Goal: Information Seeking & Learning: Learn about a topic

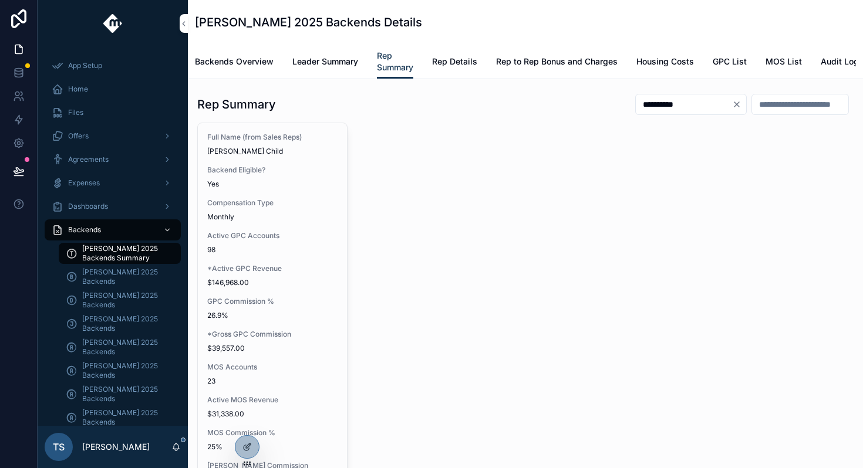
click at [128, 344] on span "[PERSON_NAME] 2025 Backends" at bounding box center [125, 347] width 87 height 19
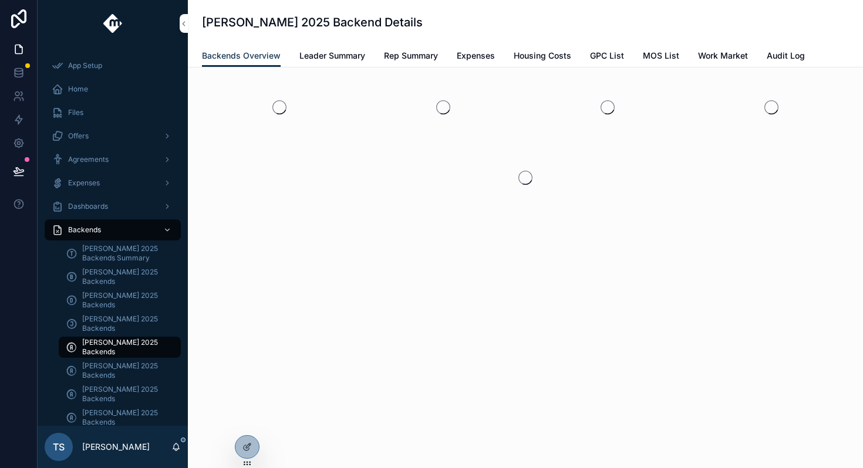
click at [401, 59] on span "Rep Summary" at bounding box center [411, 56] width 54 height 12
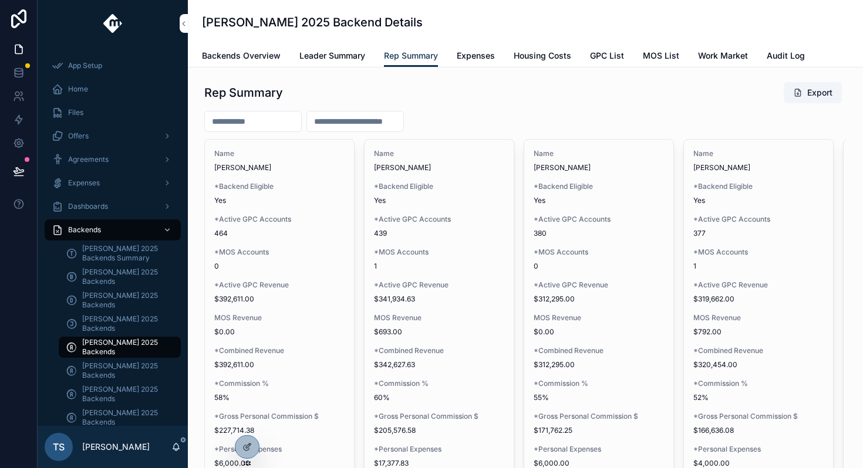
click at [283, 122] on input "scrollable content" at bounding box center [253, 121] width 96 height 16
type input "*****"
click at [317, 56] on span "Leader Summary" at bounding box center [332, 56] width 66 height 12
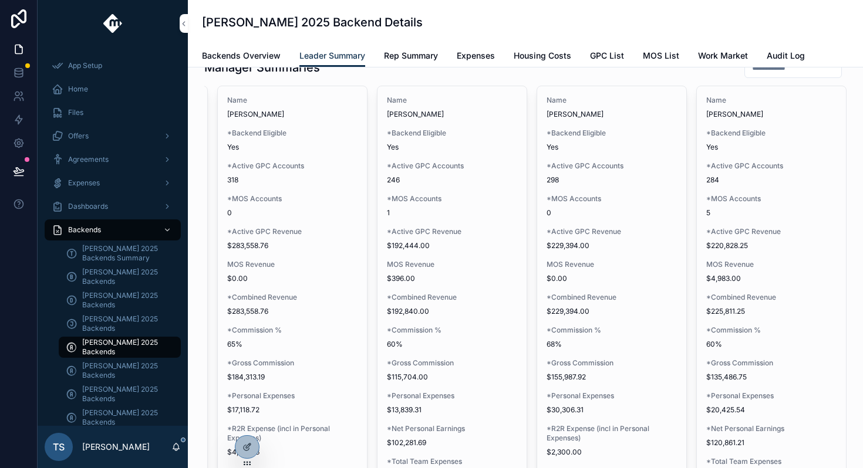
scroll to position [1736, 0]
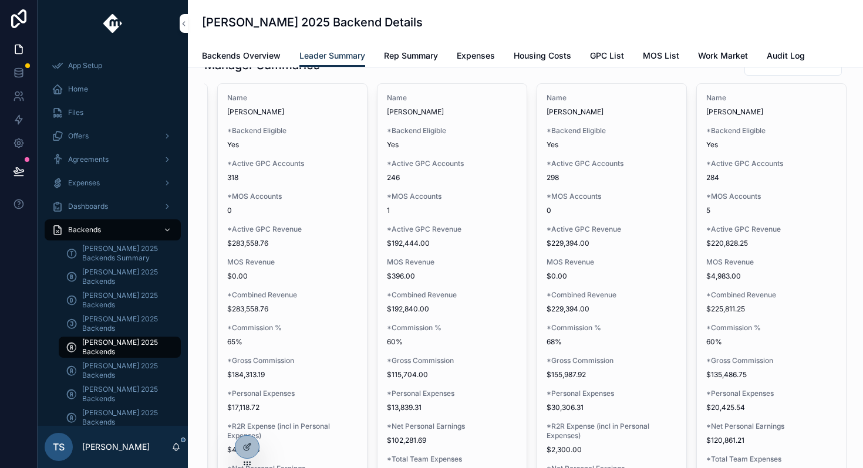
click at [0, 0] on icon at bounding box center [0, 0] width 0 height 0
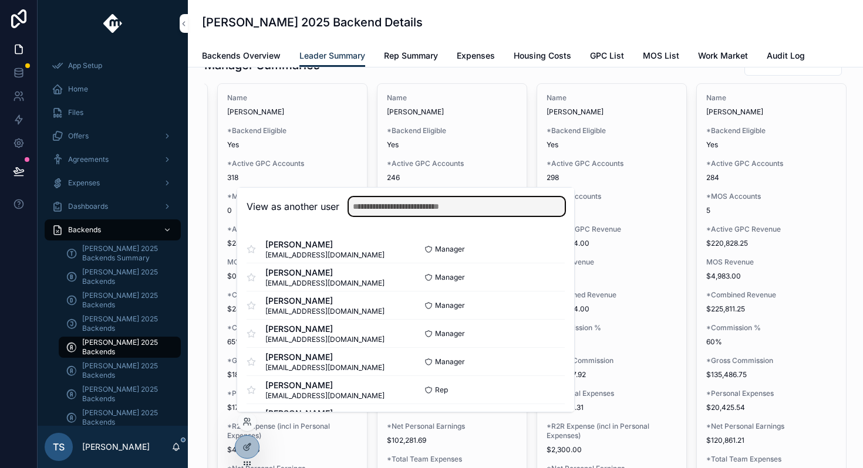
click at [420, 202] on input "text" at bounding box center [457, 206] width 216 height 19
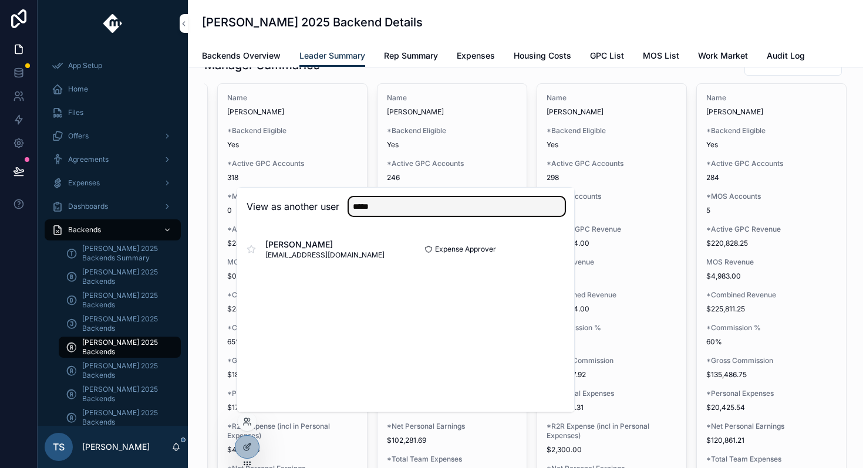
type input "*****"
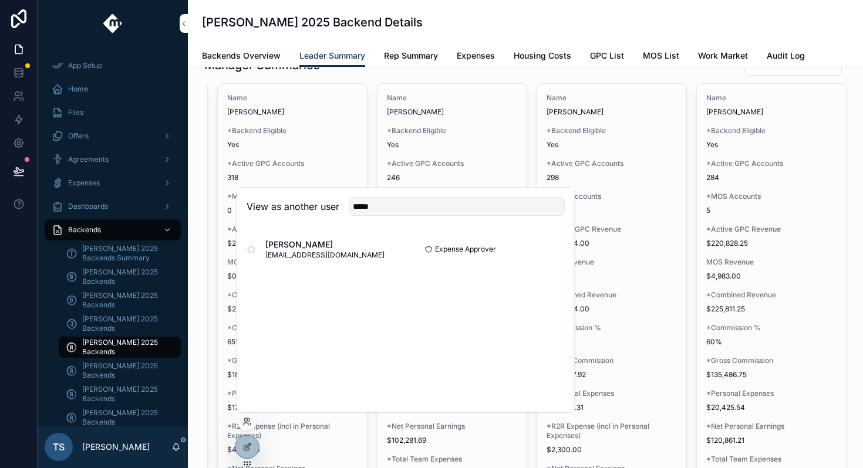
click at [0, 0] on button "Select" at bounding box center [0, 0] width 0 height 0
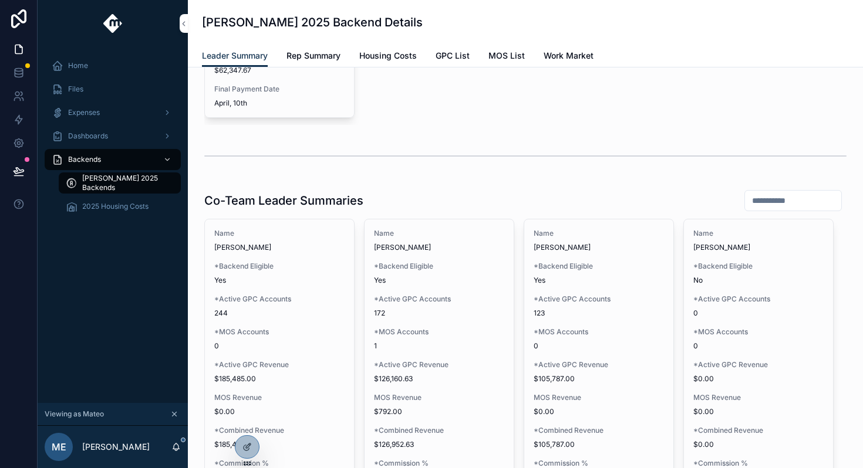
scroll to position [3022, 0]
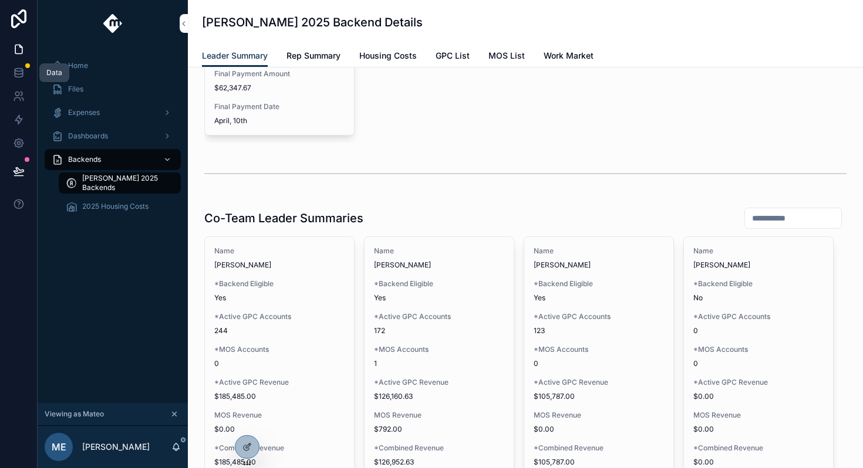
click at [19, 71] on icon at bounding box center [19, 70] width 8 height 3
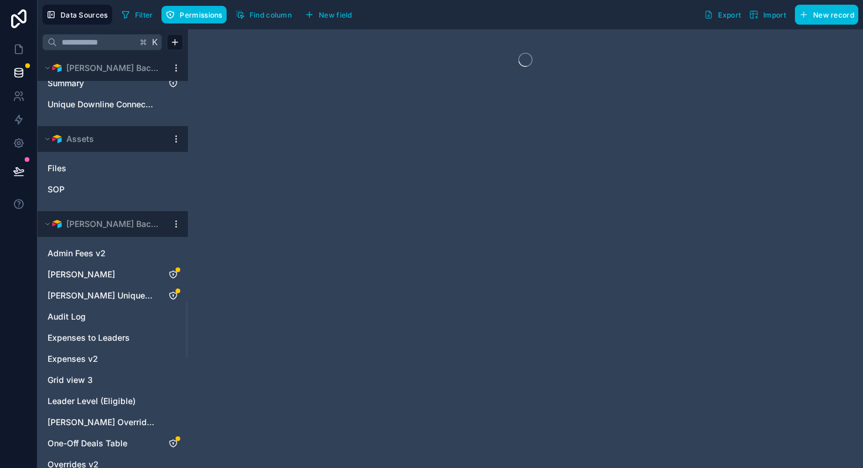
scroll to position [1798, 0]
click at [136, 232] on button "Andrew Moffat Backends" at bounding box center [104, 225] width 124 height 16
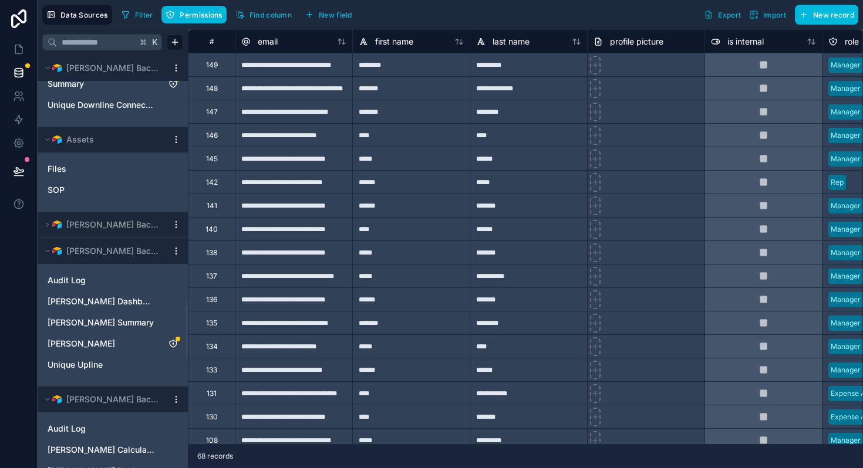
click at [136, 232] on button "Andrew Moffat Backends" at bounding box center [104, 225] width 124 height 16
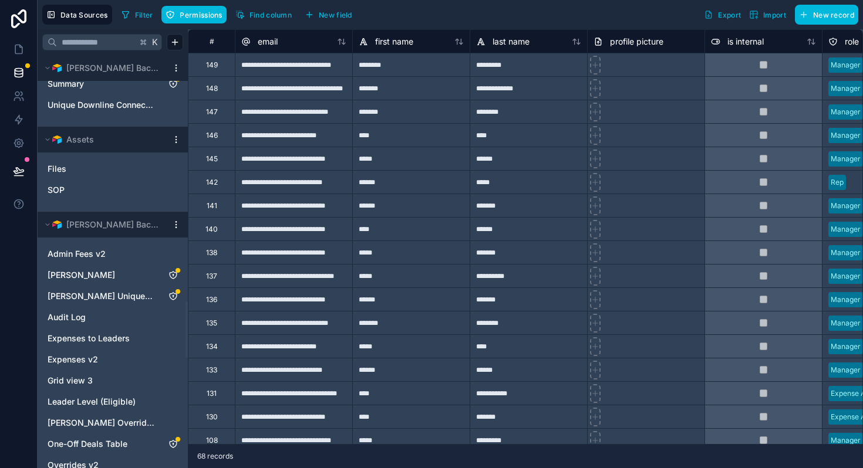
click at [129, 251] on link "Admin Fees v2" at bounding box center [101, 254] width 107 height 12
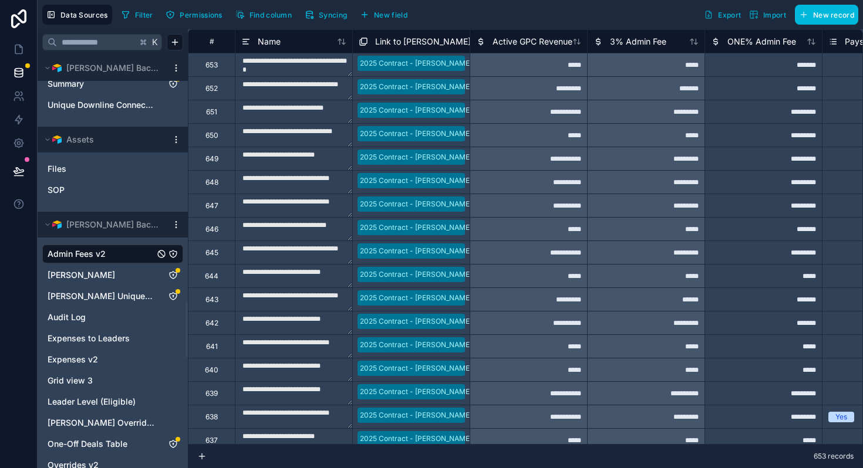
click at [144, 272] on link "Andrew Moffat" at bounding box center [101, 275] width 107 height 12
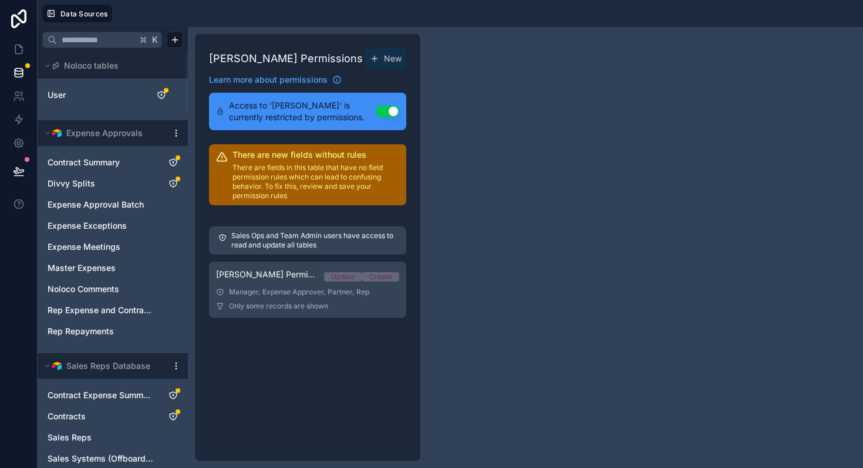
click at [313, 288] on div "Manager, Expense Approver, Partner, Rep" at bounding box center [307, 292] width 183 height 9
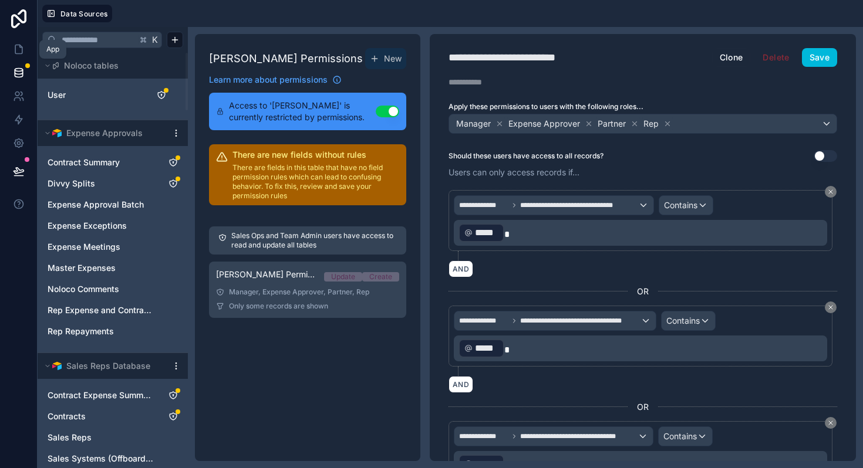
click at [16, 50] on icon at bounding box center [19, 49] width 12 height 12
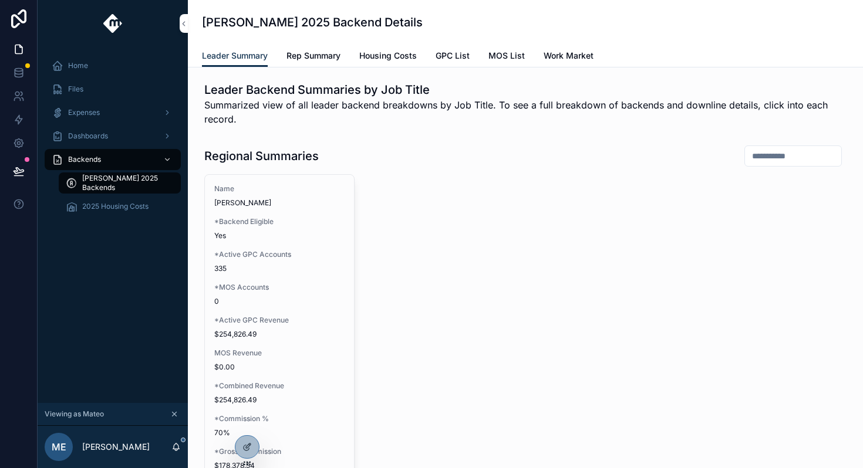
click at [298, 268] on span "335" at bounding box center [279, 268] width 130 height 9
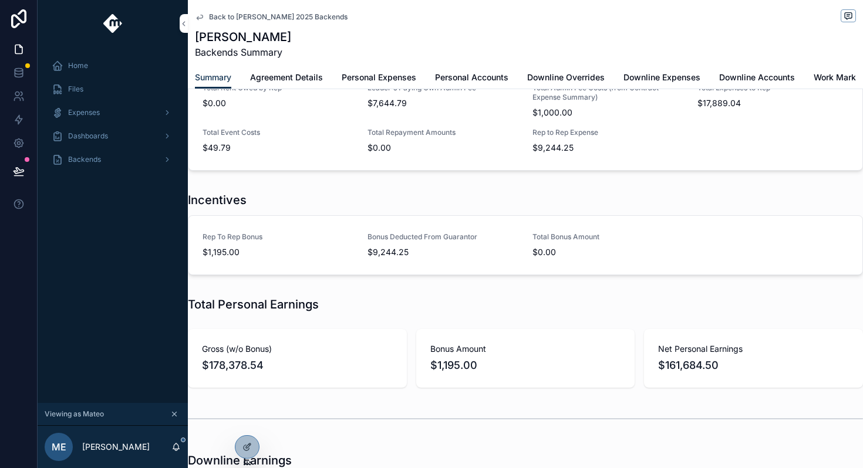
scroll to position [560, 0]
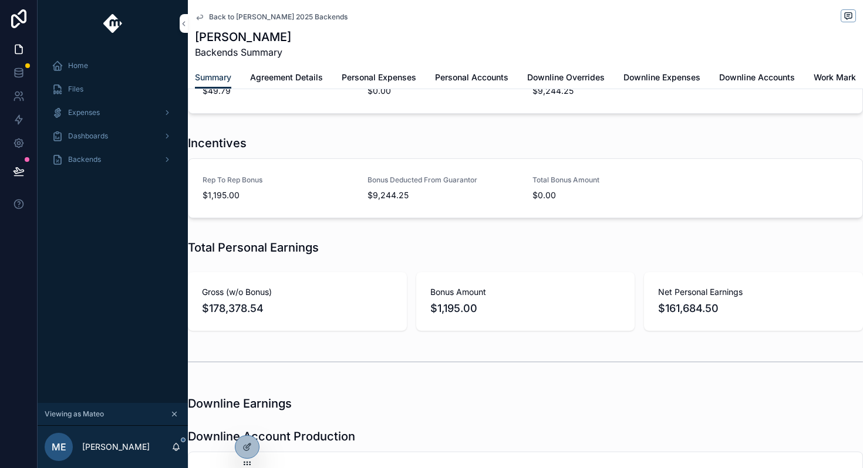
click at [237, 21] on span "Back to Andrew Moffat 2025 Backends" at bounding box center [278, 16] width 138 height 9
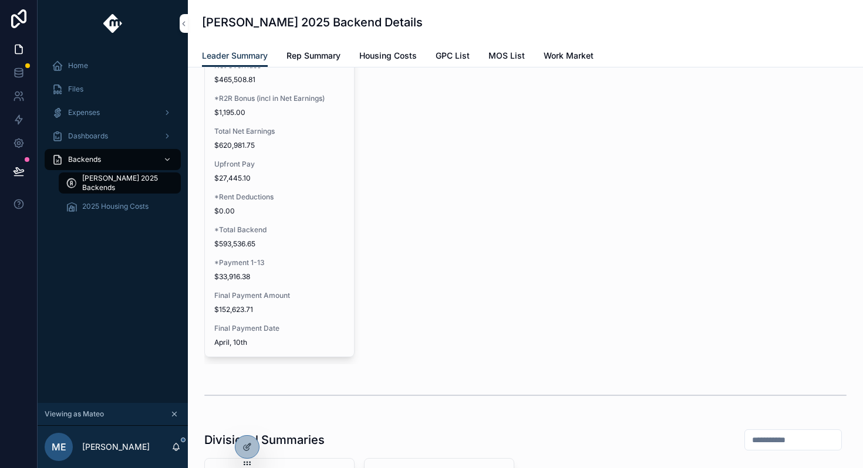
click at [306, 46] on link "Rep Summary" at bounding box center [313, 56] width 54 height 23
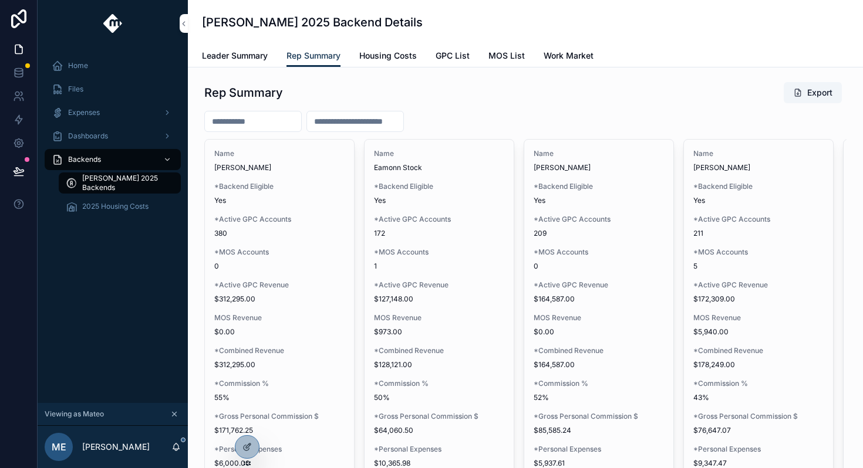
click at [267, 119] on input "scrollable content" at bounding box center [253, 121] width 96 height 16
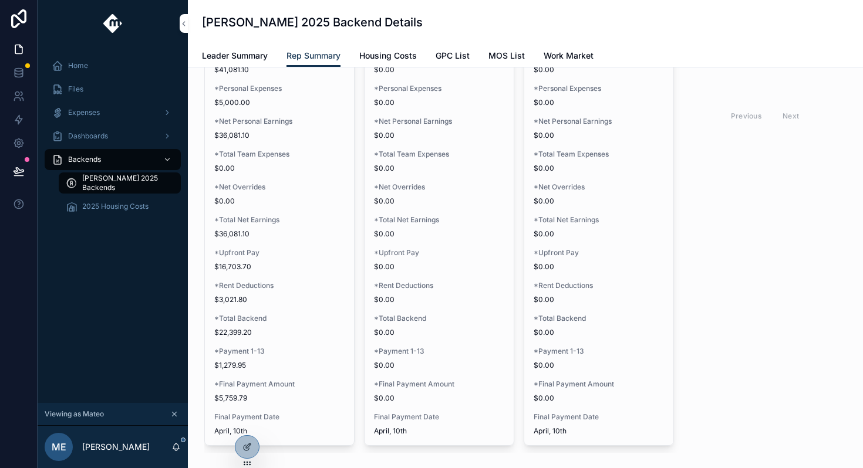
scroll to position [376, 0]
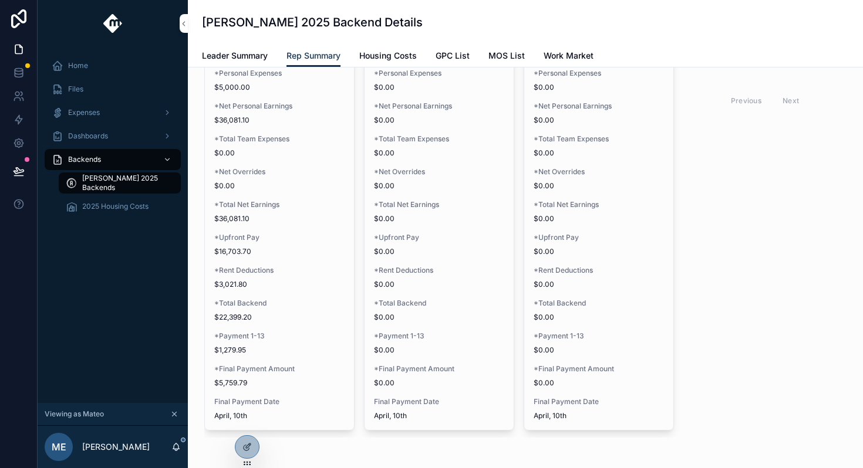
type input "****"
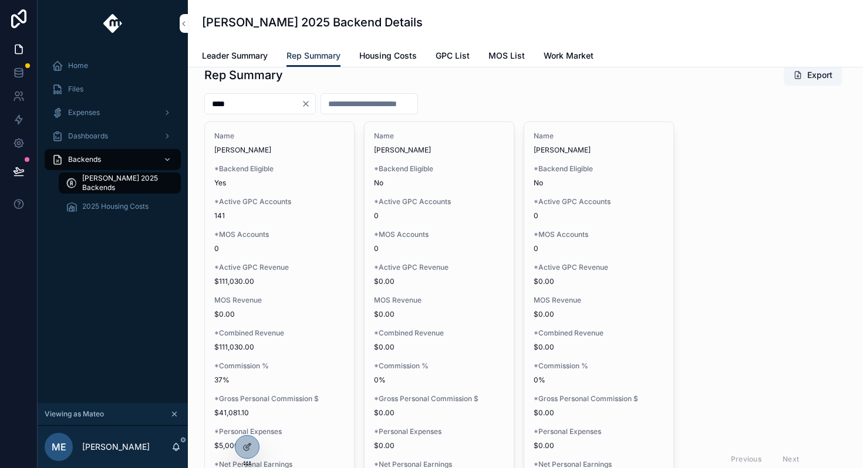
scroll to position [0, 0]
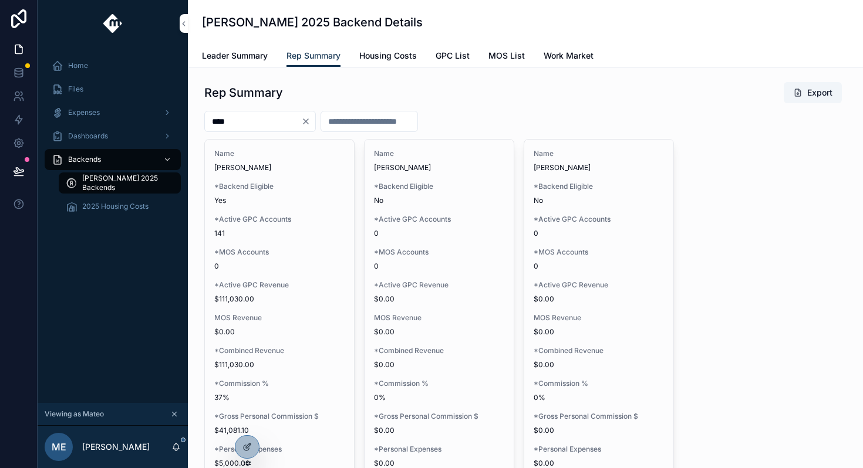
click at [249, 59] on span "Leader Summary" at bounding box center [235, 56] width 66 height 12
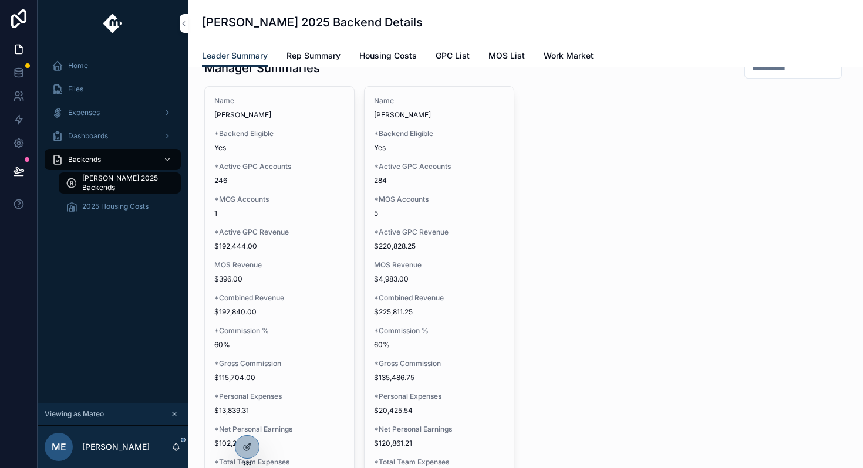
scroll to position [1733, 0]
click at [244, 441] on div at bounding box center [246, 447] width 23 height 22
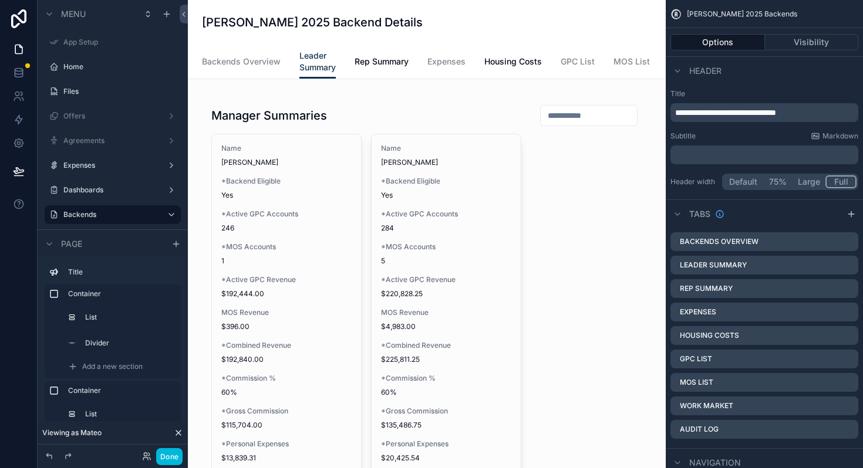
click at [169, 460] on button "Done" at bounding box center [169, 456] width 26 height 17
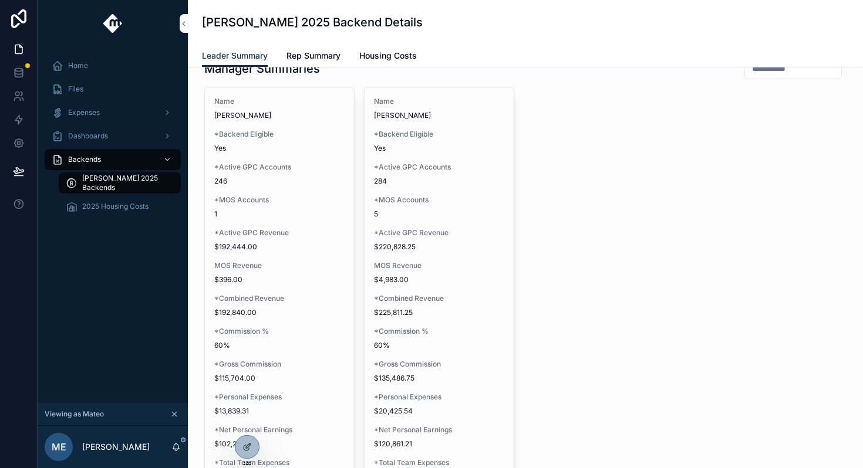
click at [0, 0] on icon at bounding box center [0, 0] width 0 height 0
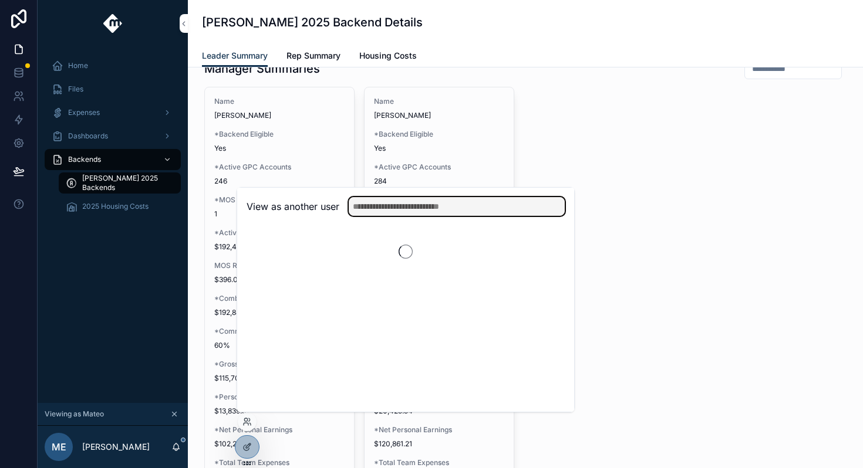
click at [421, 210] on input "text" at bounding box center [457, 206] width 216 height 19
type input "****"
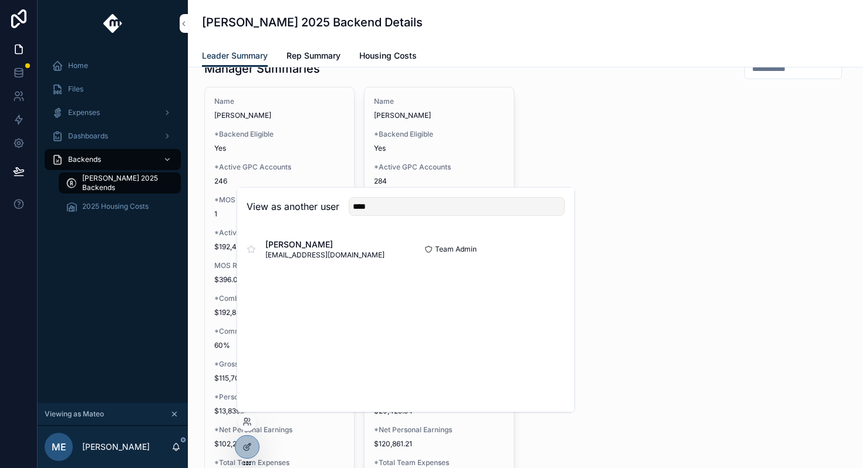
click at [0, 0] on button "Select" at bounding box center [0, 0] width 0 height 0
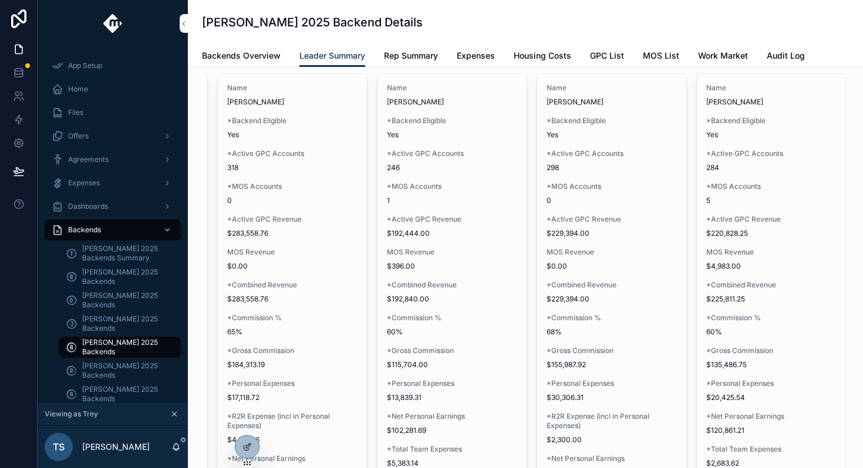
scroll to position [1735, 0]
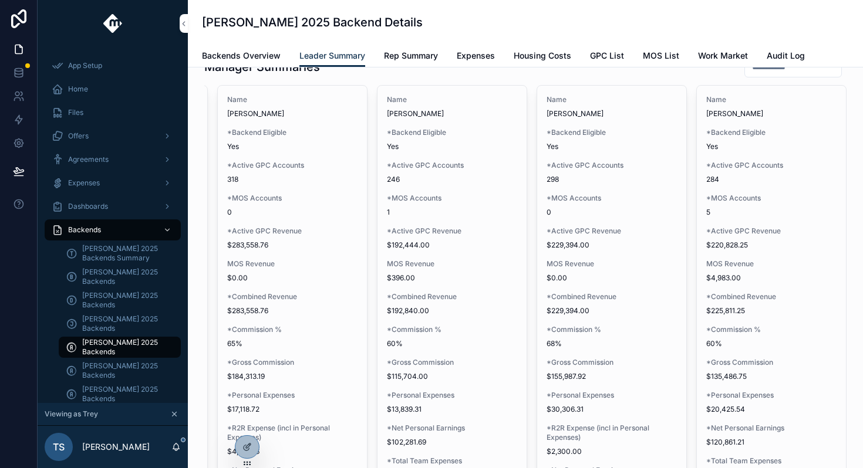
click at [758, 227] on span "*Active GPC Revenue" at bounding box center [771, 231] width 130 height 9
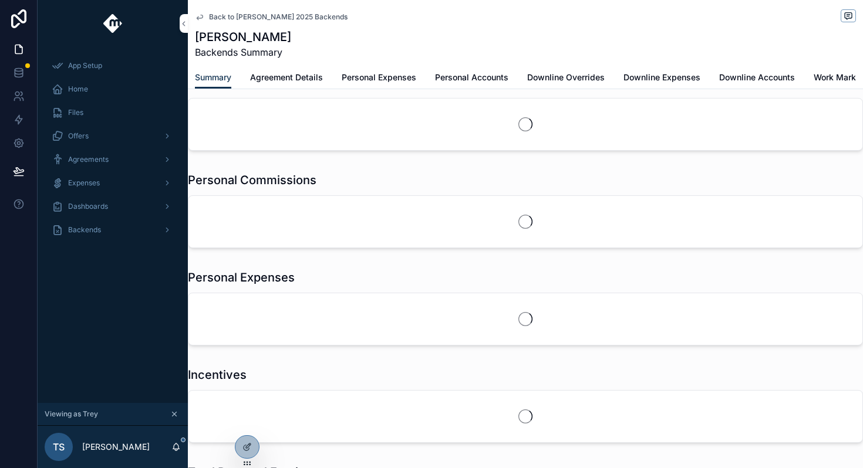
scroll to position [232, 0]
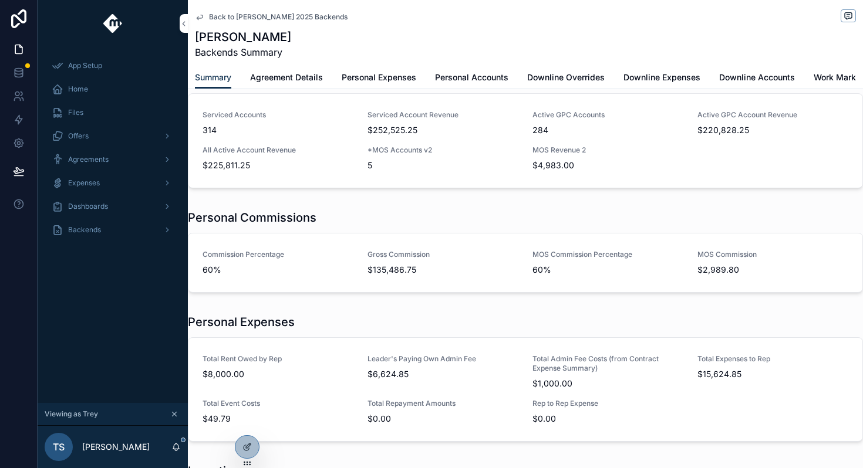
click at [404, 77] on span "Personal Expenses" at bounding box center [379, 78] width 75 height 12
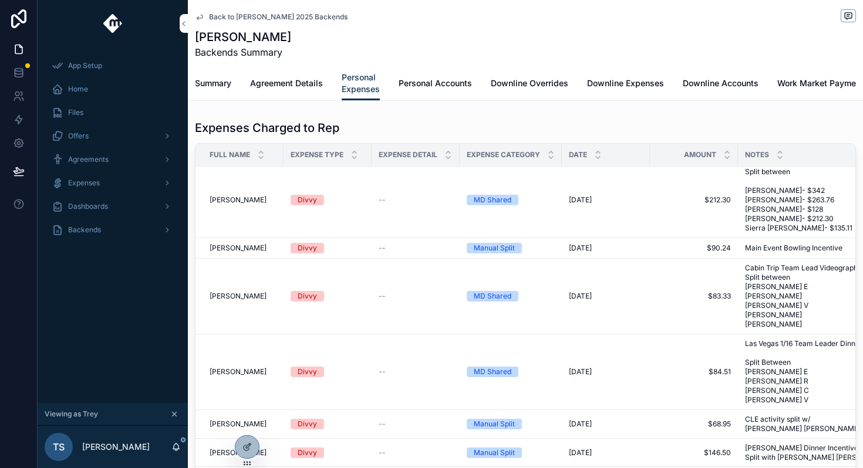
click at [213, 80] on span "Summary" at bounding box center [213, 83] width 36 height 12
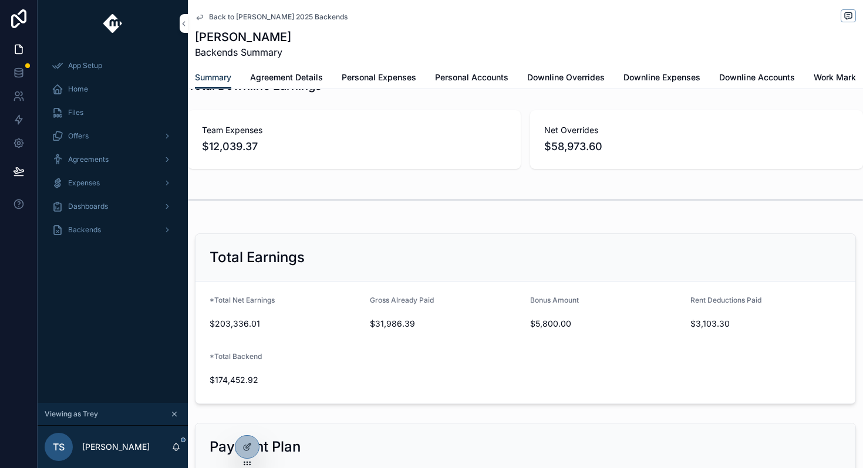
scroll to position [1293, 0]
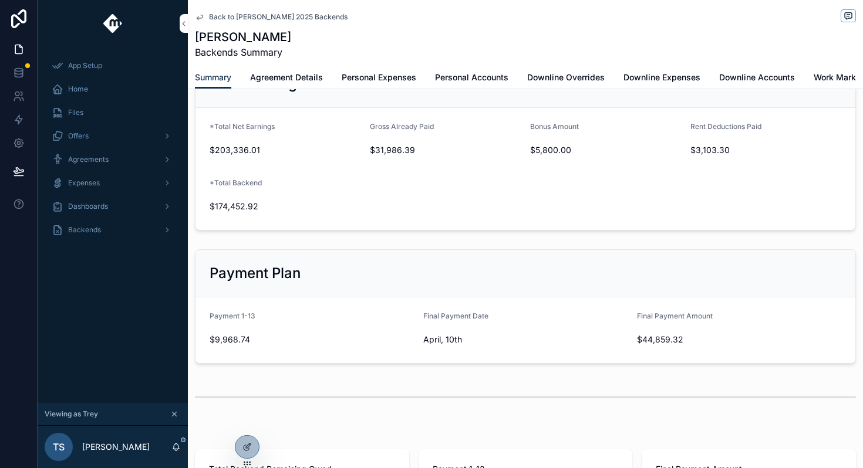
click at [219, 11] on div "Back to Andrew Moffat 2025 Backends" at bounding box center [525, 16] width 661 height 15
click at [224, 15] on span "Back to Andrew Moffat 2025 Backends" at bounding box center [278, 16] width 138 height 9
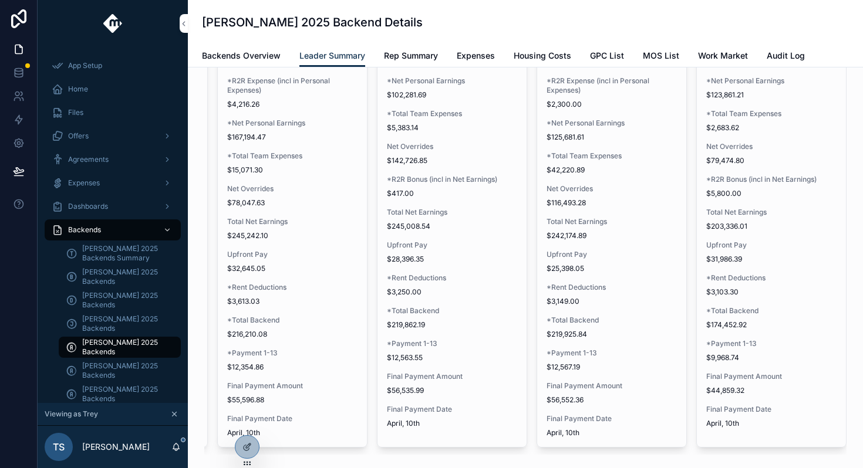
scroll to position [2082, 0]
drag, startPoint x: 764, startPoint y: 303, endPoint x: 757, endPoint y: 303, distance: 7.1
click at [763, 303] on div "Name Ethan Childs *Backend Eligible Yes *Active GPC Accounts 284 *MOS Accounts …" at bounding box center [771, 93] width 149 height 709
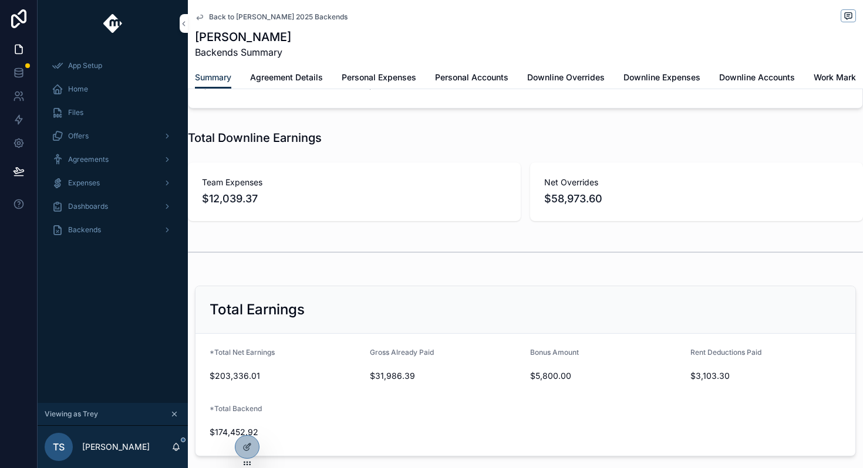
scroll to position [1062, 0]
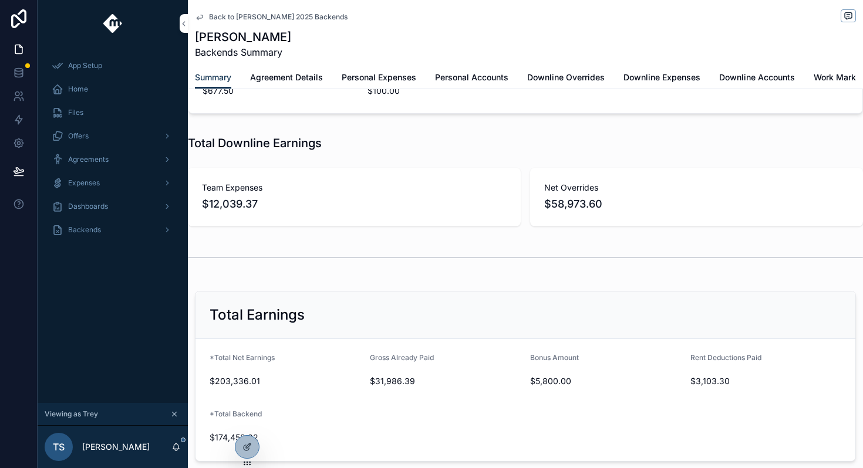
click at [256, 447] on div at bounding box center [246, 447] width 23 height 22
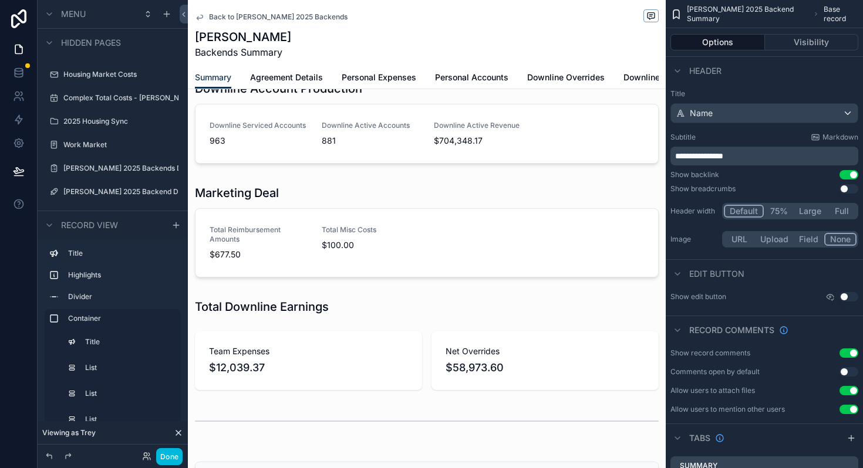
scroll to position [1164, 0]
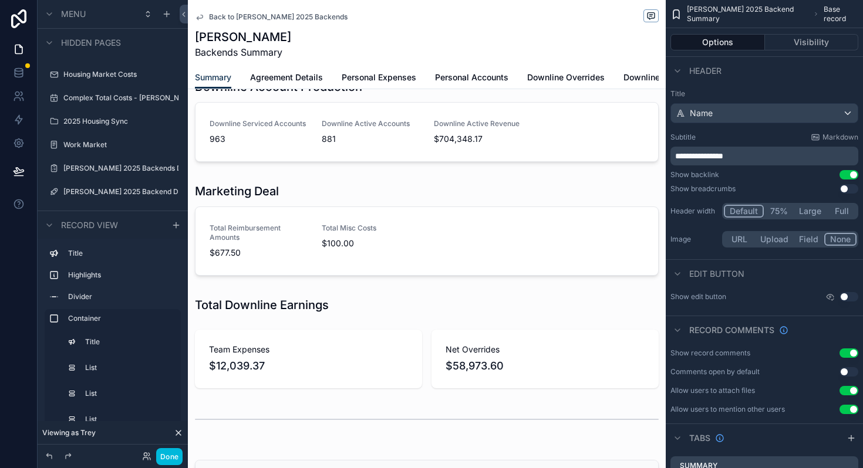
click at [508, 359] on div "scrollable content" at bounding box center [427, 240] width 478 height 412
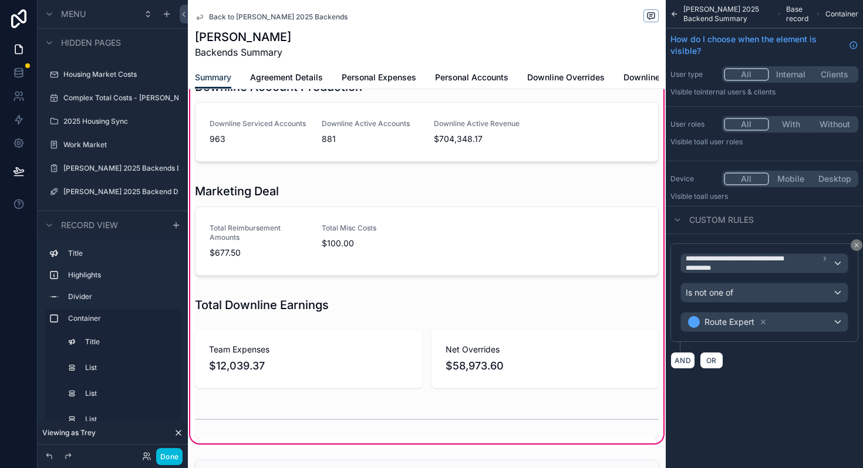
click at [533, 387] on div "scrollable content" at bounding box center [427, 359] width 478 height 68
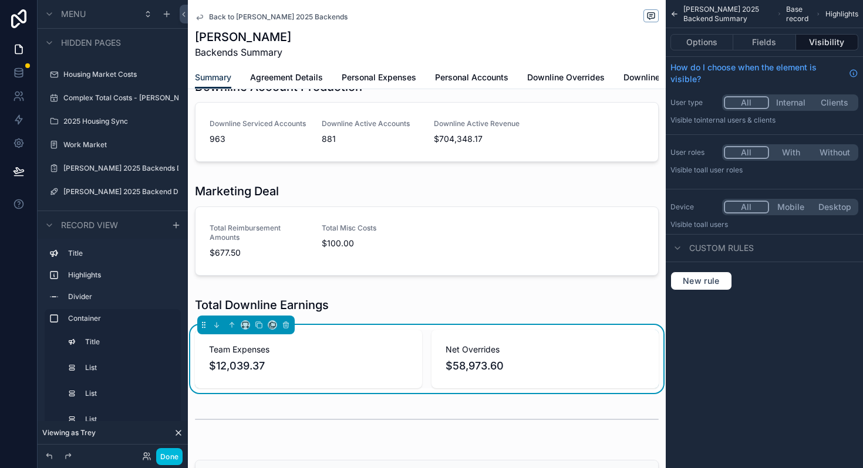
click at [753, 47] on button "Fields" at bounding box center [764, 42] width 62 height 16
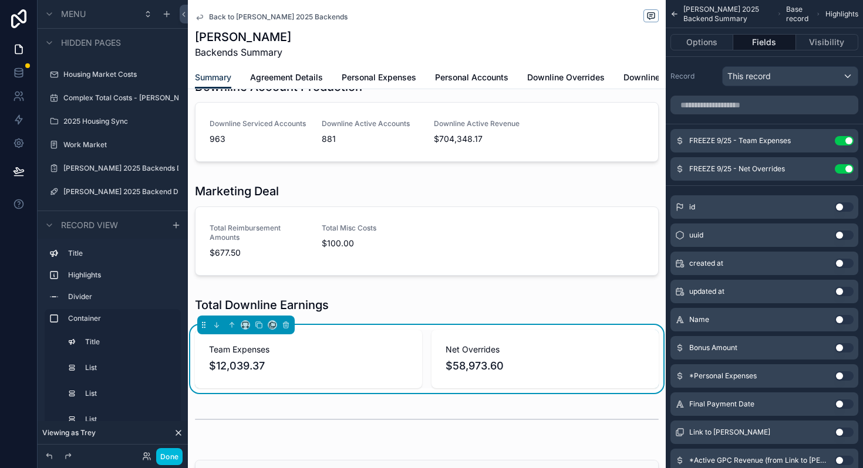
click at [675, 11] on icon "scrollable content" at bounding box center [674, 14] width 8 height 12
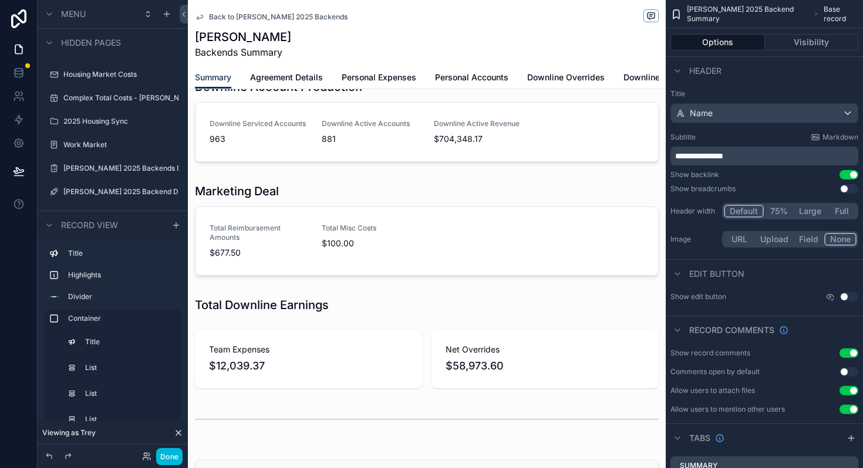
click at [235, 15] on span "Back to Andrew Moffat 2025 Backends" at bounding box center [278, 16] width 138 height 9
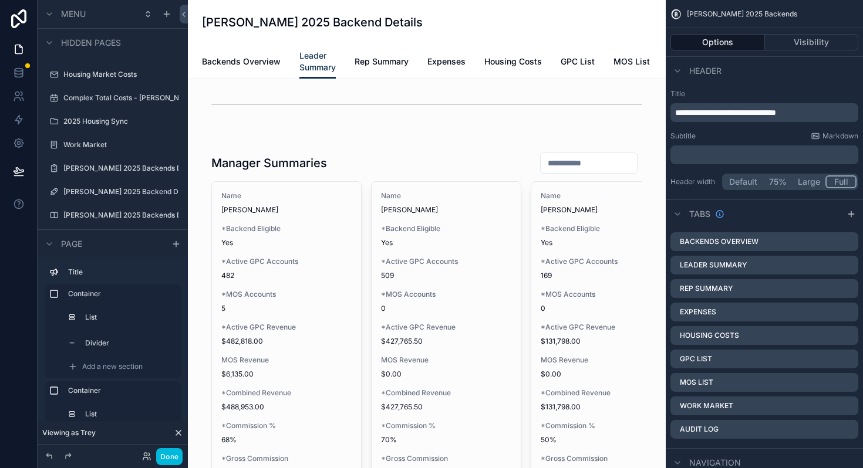
scroll to position [1685, 0]
click at [165, 456] on button "Done" at bounding box center [169, 456] width 26 height 17
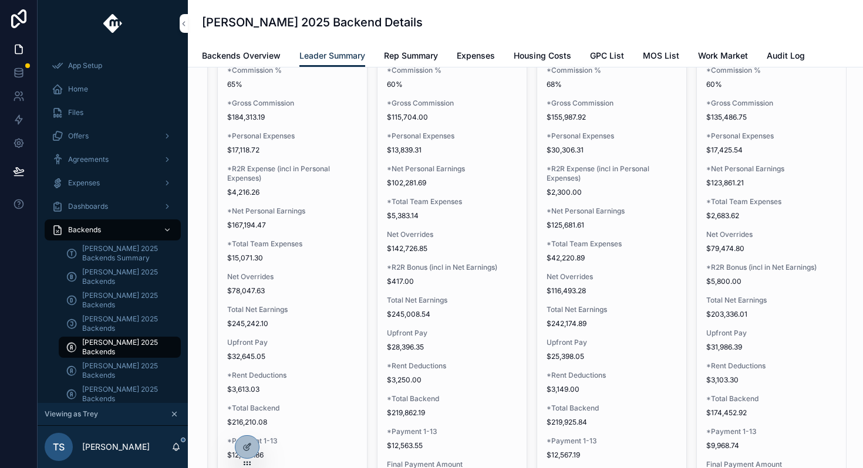
scroll to position [1996, 0]
click at [240, 446] on div at bounding box center [246, 447] width 23 height 22
click at [724, 299] on span "Total Net Earnings" at bounding box center [771, 298] width 130 height 9
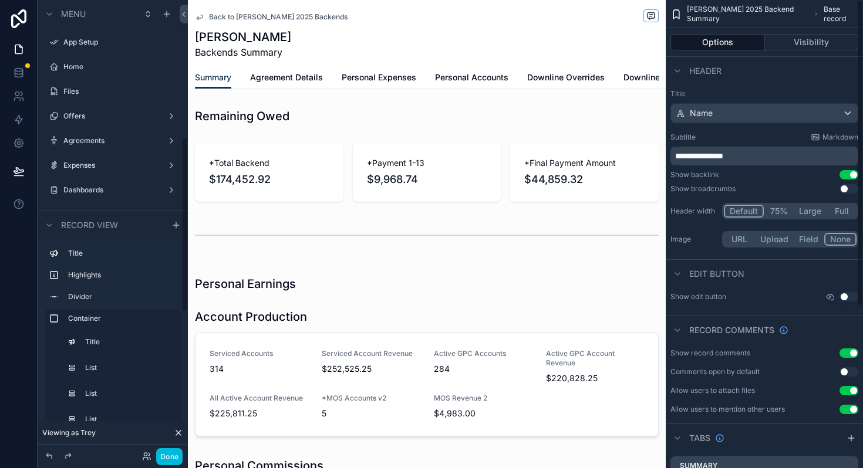
scroll to position [356, 0]
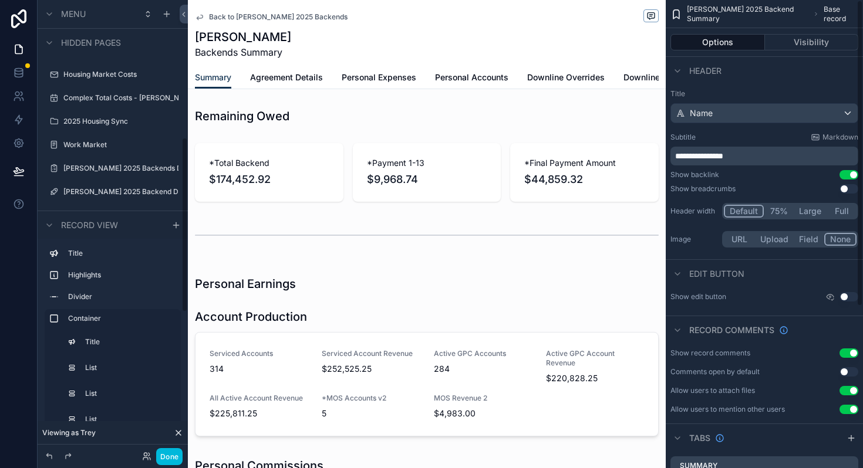
click at [279, 21] on div "Back to Andrew Moffat 2025 Backends" at bounding box center [427, 16] width 464 height 15
click at [279, 19] on span "Back to Andrew Moffat 2025 Backends" at bounding box center [278, 16] width 138 height 9
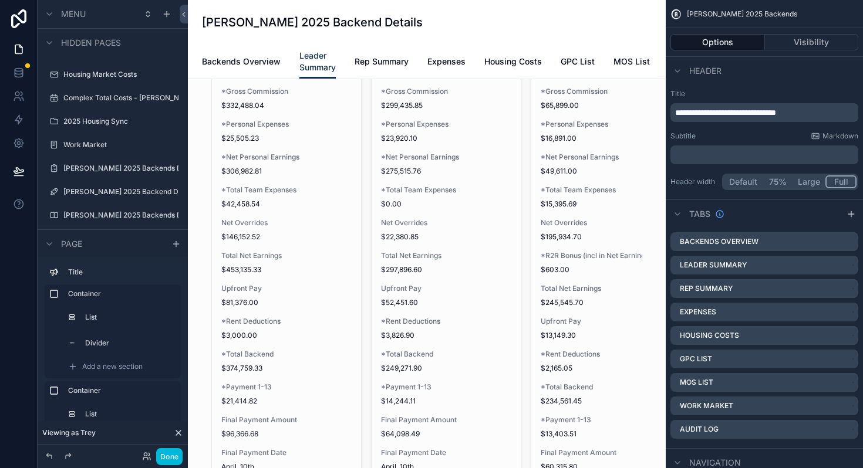
scroll to position [2181, 0]
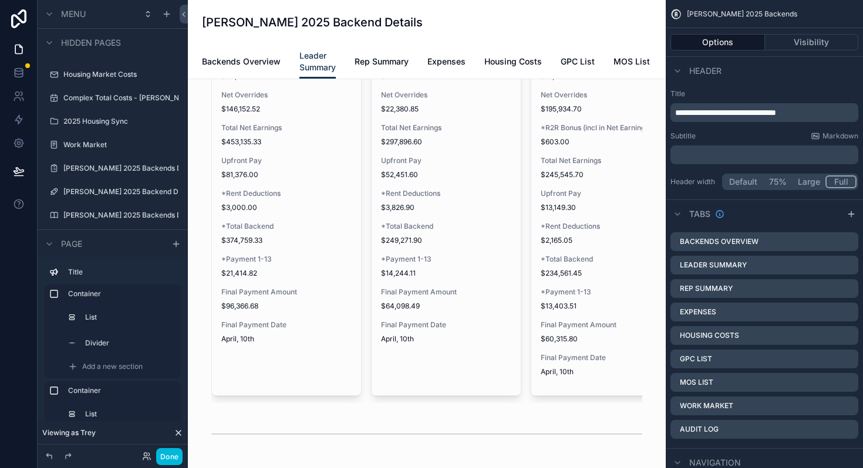
click at [174, 455] on button "Done" at bounding box center [169, 456] width 26 height 17
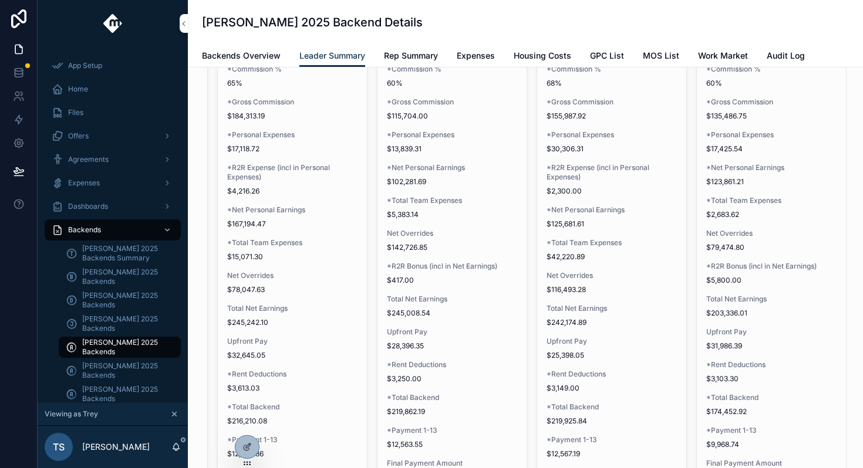
scroll to position [1994, 0]
click at [250, 440] on div at bounding box center [246, 447] width 23 height 22
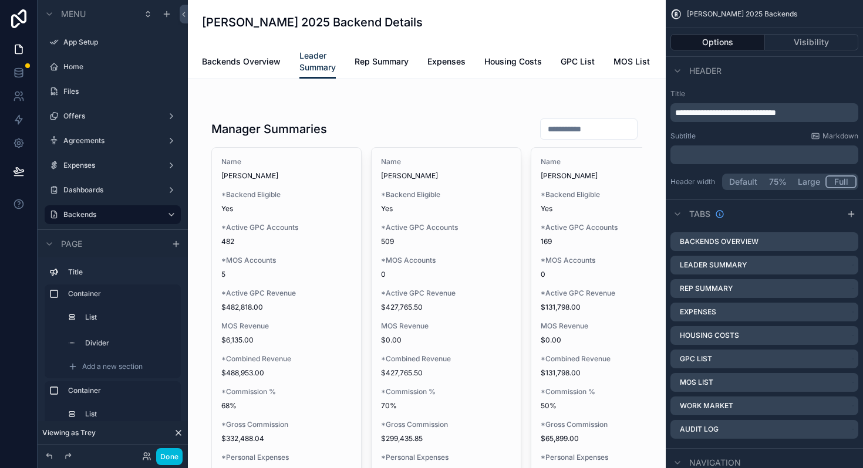
scroll to position [1704, 0]
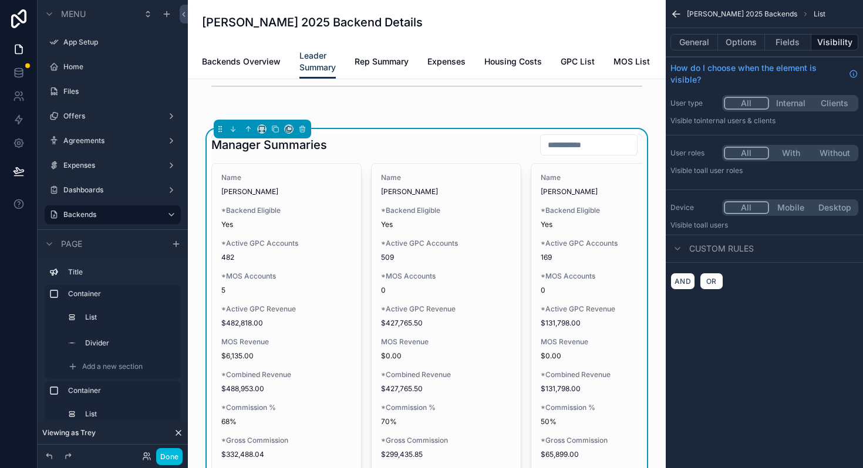
click at [176, 451] on button "Done" at bounding box center [169, 456] width 26 height 17
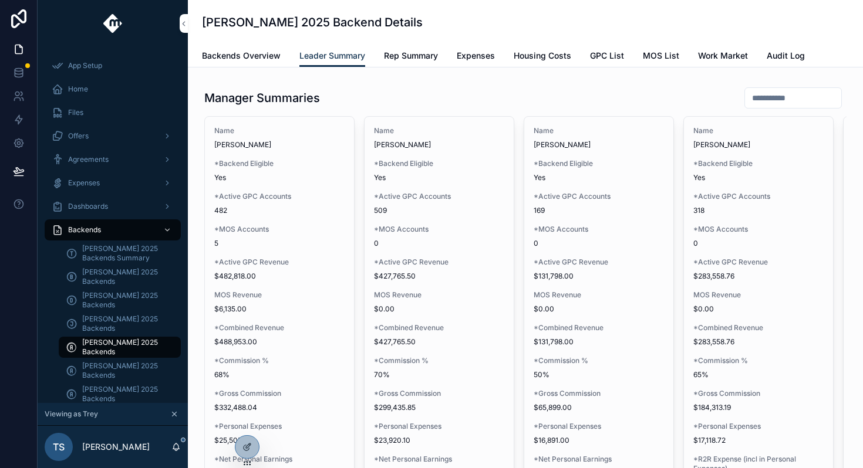
click at [801, 102] on input "scrollable content" at bounding box center [793, 98] width 96 height 16
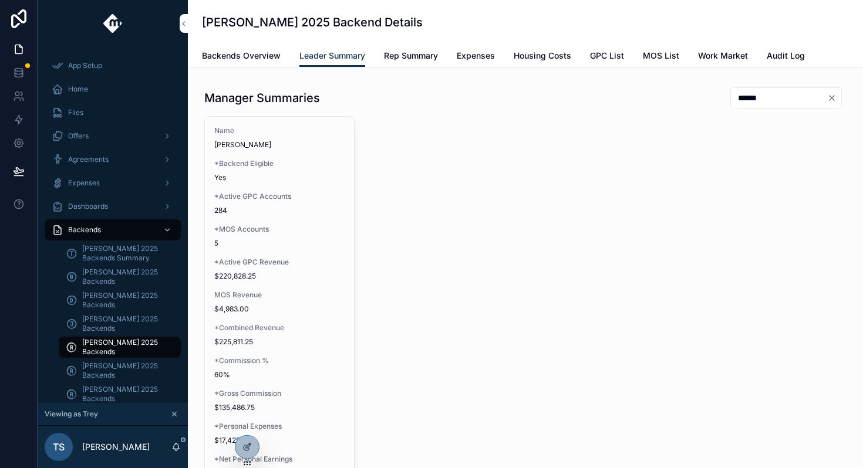
type input "*****"
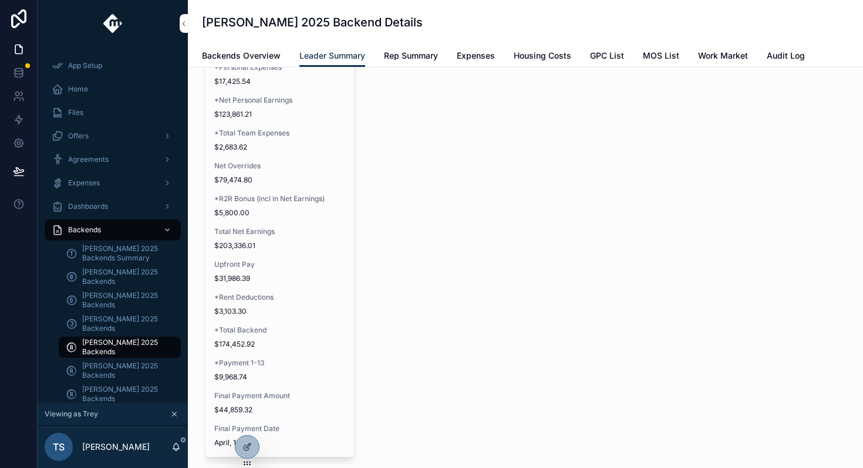
scroll to position [2065, 0]
click at [244, 448] on icon at bounding box center [246, 446] width 9 height 9
click at [290, 330] on span "*Total Backend" at bounding box center [279, 328] width 130 height 9
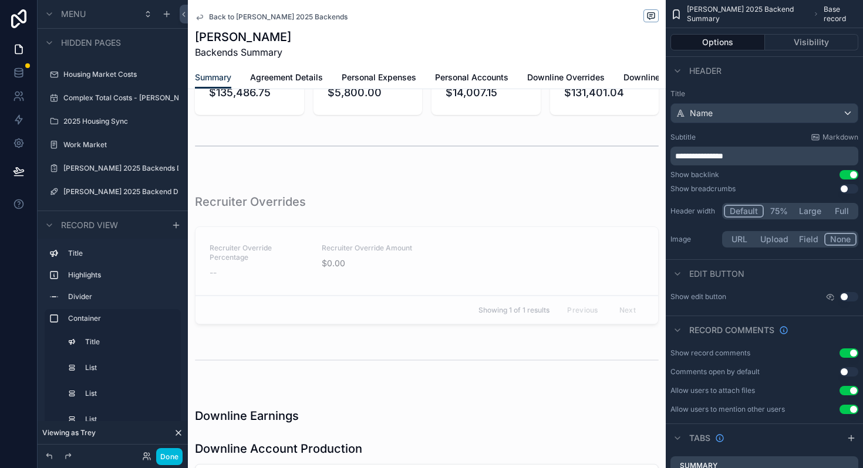
scroll to position [817, 0]
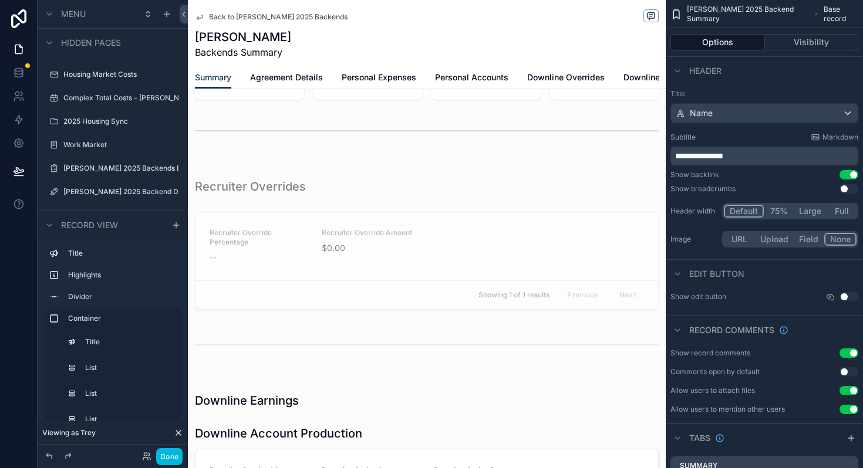
click at [253, 21] on span "Back to Andrew Moffat 2025 Backends" at bounding box center [278, 16] width 138 height 9
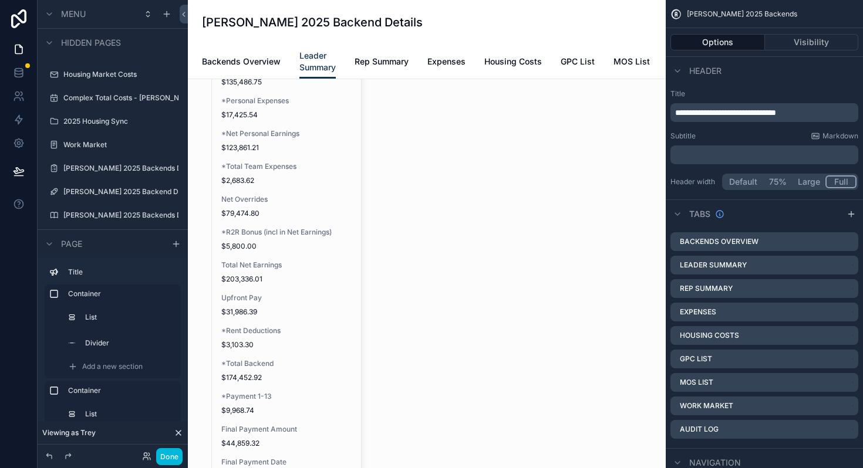
scroll to position [2123, 0]
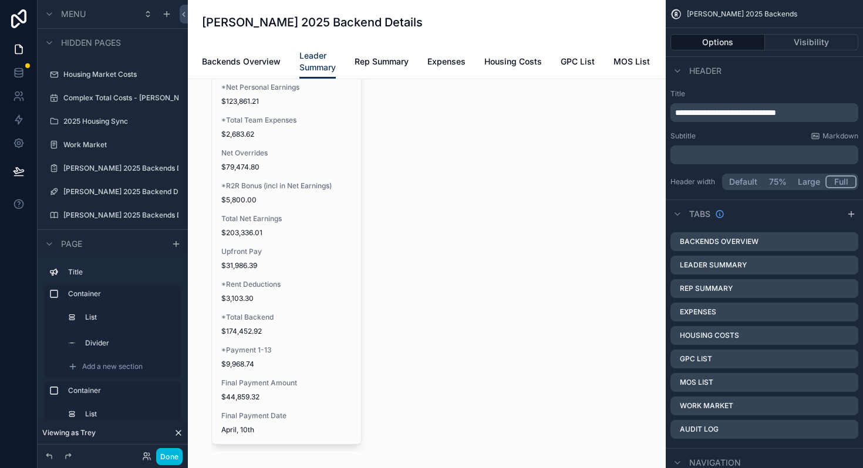
click at [313, 352] on div "scrollable content" at bounding box center [426, 106] width 459 height 806
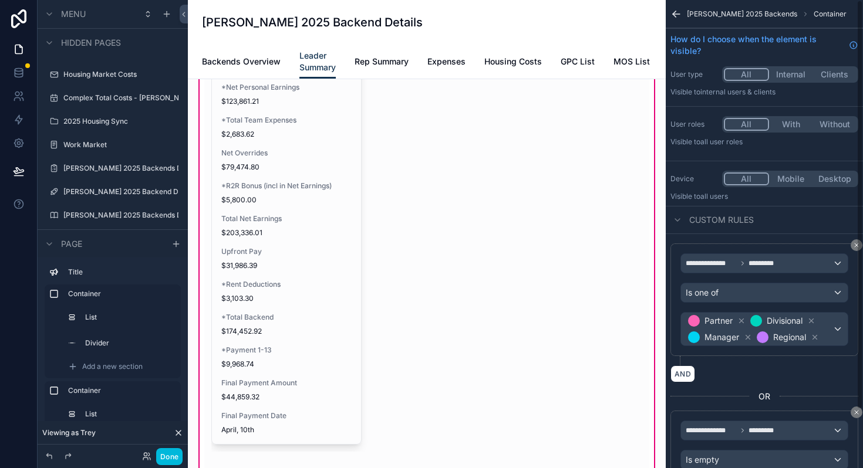
click at [330, 271] on div "scrollable content" at bounding box center [426, 83] width 445 height 746
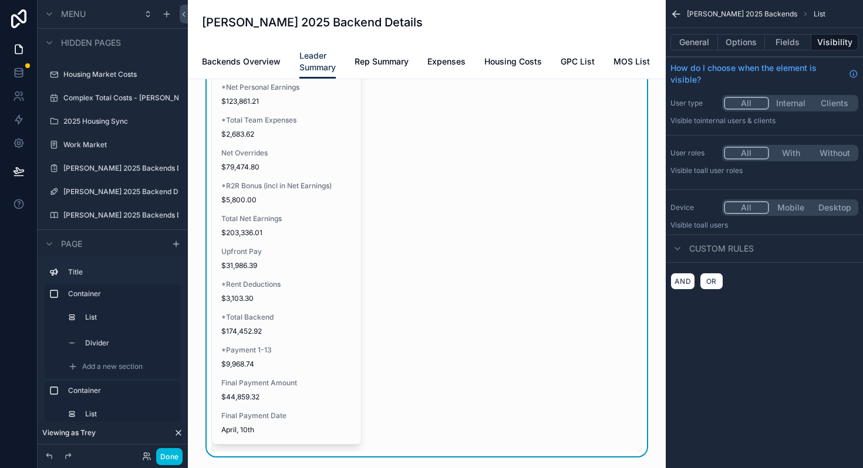
click at [774, 49] on button "Fields" at bounding box center [788, 42] width 47 height 16
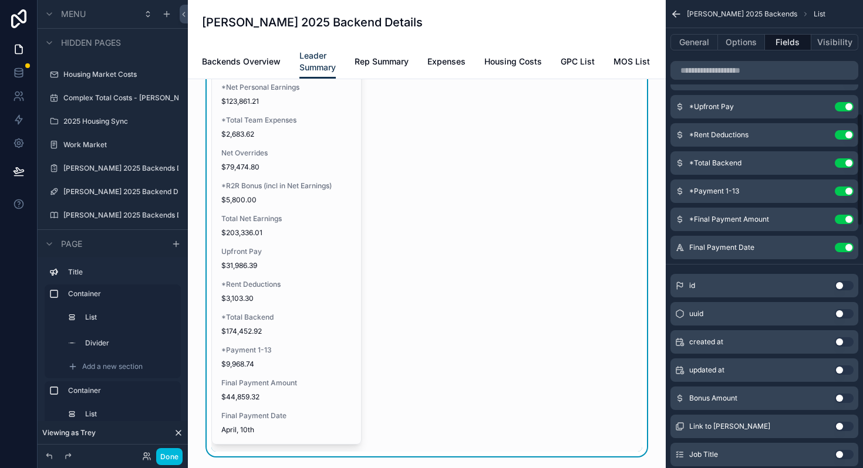
scroll to position [445, 0]
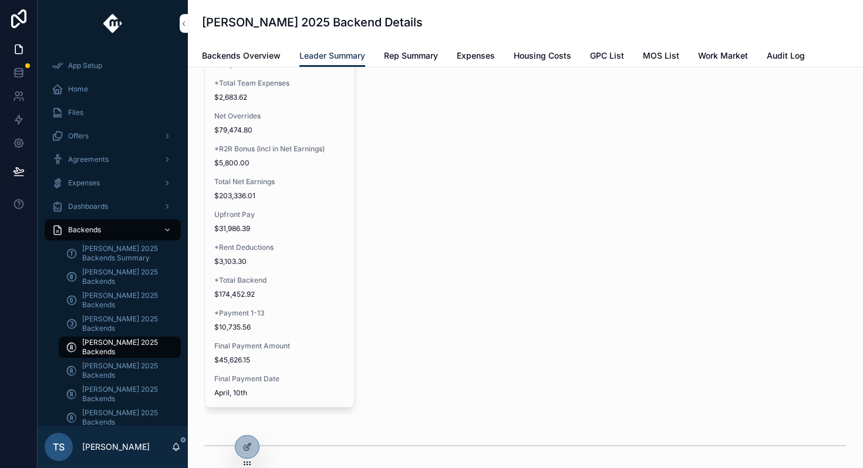
scroll to position [2122, 0]
